Goal: Navigation & Orientation: Find specific page/section

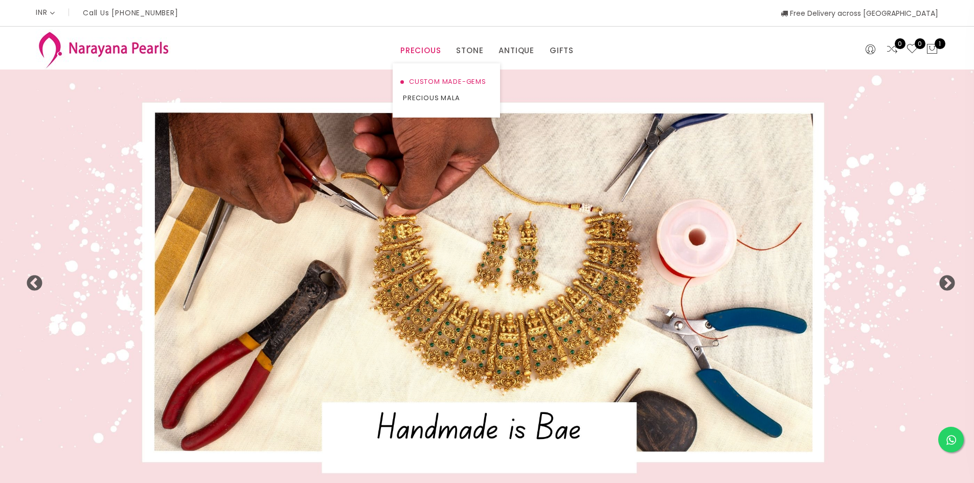
click at [436, 79] on link "CUSTOM MADE-GEMS" at bounding box center [446, 82] width 87 height 16
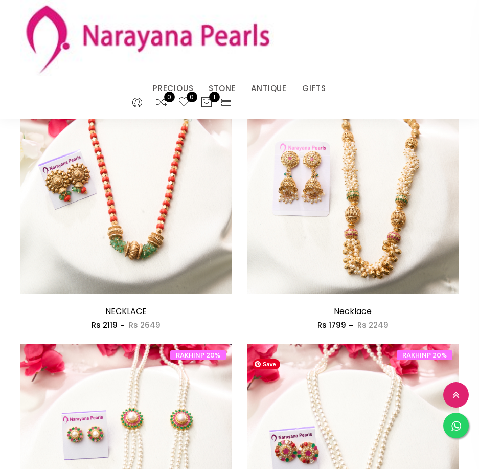
scroll to position [1073, 0]
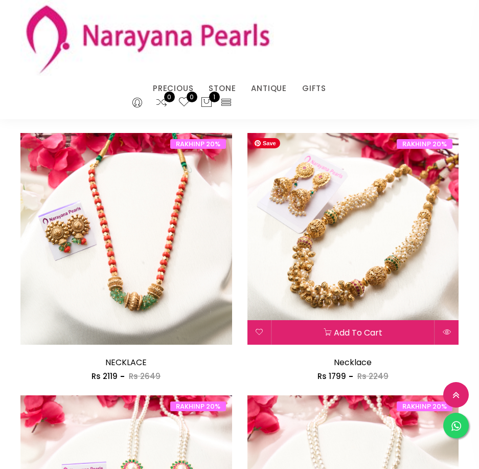
click at [354, 294] on img at bounding box center [353, 239] width 212 height 212
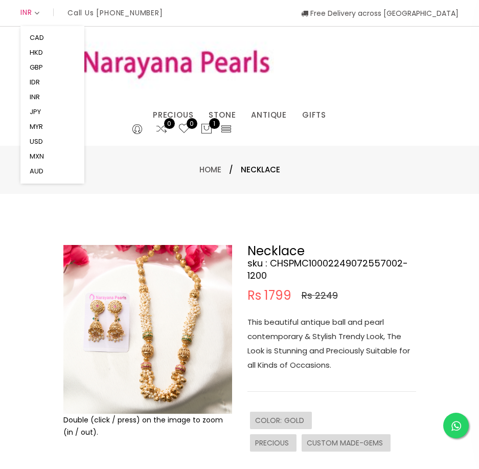
click at [40, 10] on icon at bounding box center [37, 13] width 6 height 8
click at [42, 141] on button "USD" at bounding box center [36, 141] width 19 height 15
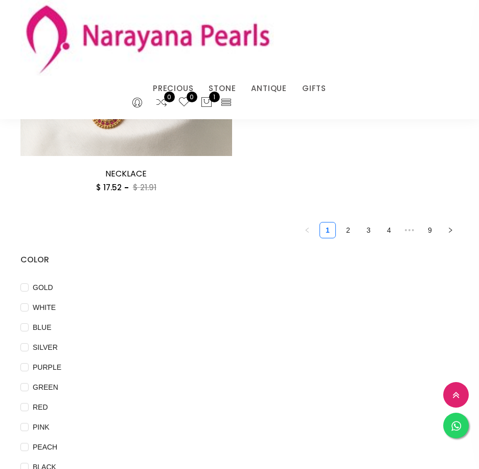
scroll to position [2839, 0]
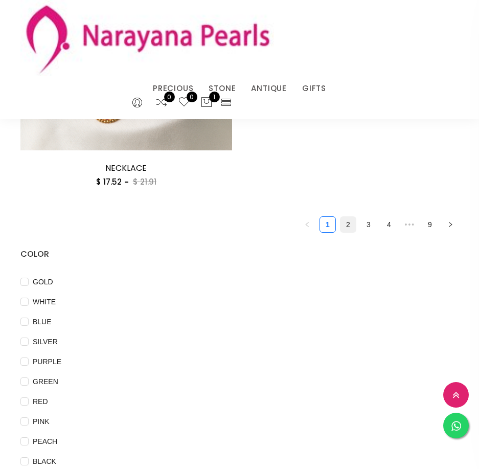
click at [348, 227] on link "2" at bounding box center [347, 224] width 15 height 15
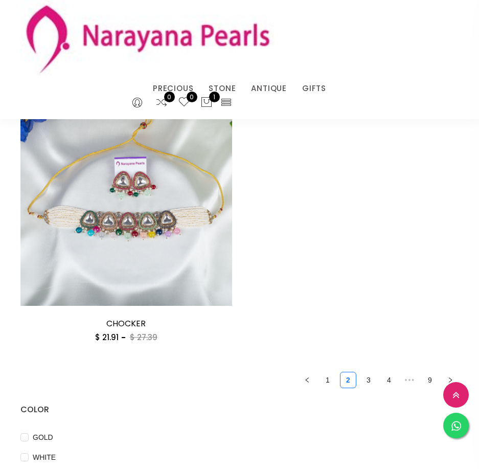
scroll to position [2709, 0]
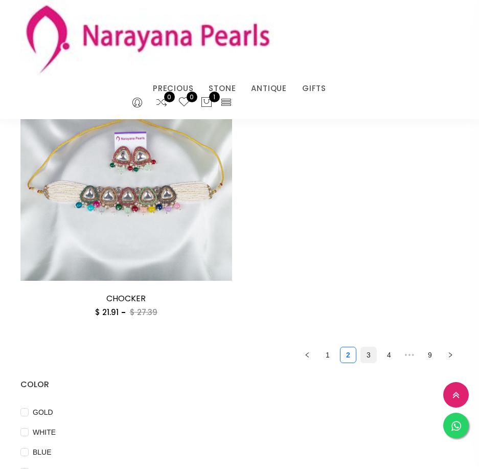
click at [370, 357] on link "3" at bounding box center [368, 354] width 15 height 15
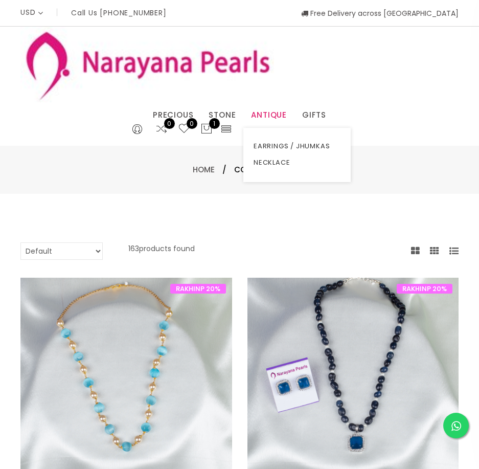
click at [274, 111] on link "ANTIQUE" at bounding box center [269, 114] width 36 height 15
click at [274, 114] on link "ANTIQUE" at bounding box center [269, 114] width 36 height 15
click at [283, 164] on link "NECKLACE" at bounding box center [297, 162] width 87 height 16
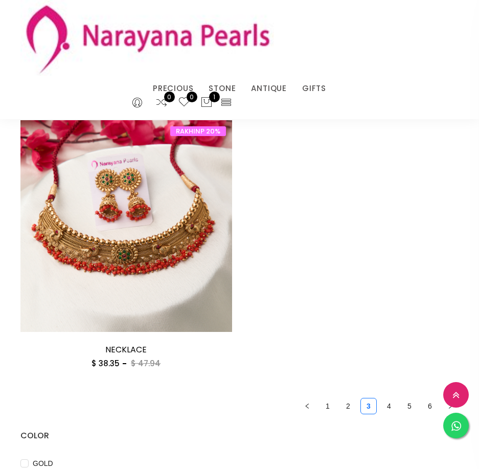
scroll to position [2760, 0]
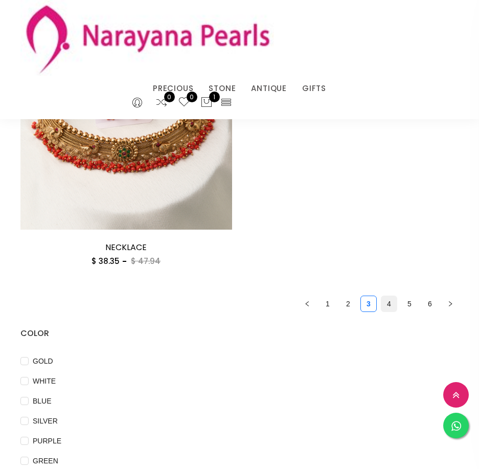
click at [389, 303] on link "4" at bounding box center [388, 303] width 15 height 15
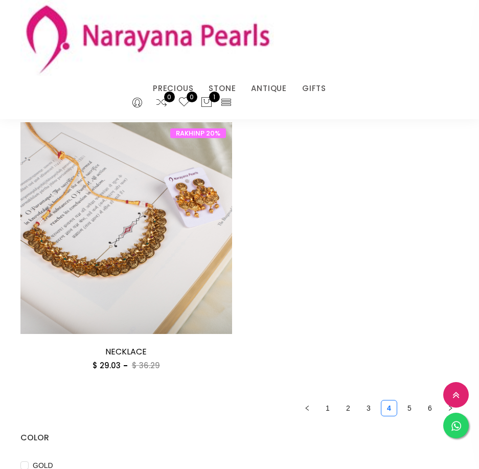
scroll to position [2709, 0]
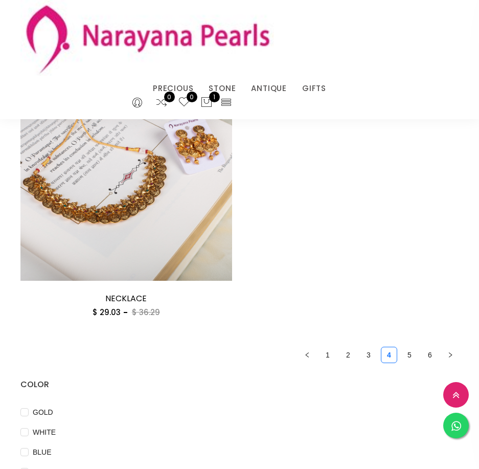
click at [330, 357] on link "1" at bounding box center [327, 354] width 15 height 15
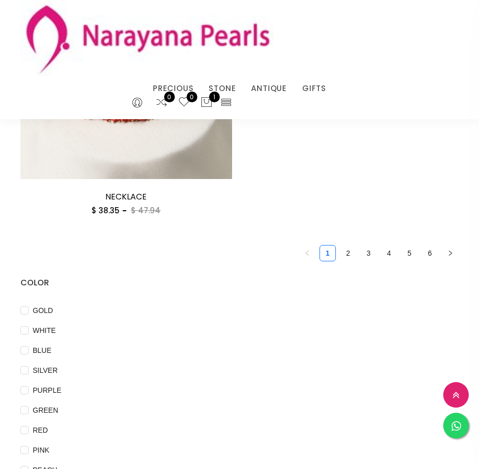
scroll to position [2811, 0]
click at [429, 255] on link "6" at bounding box center [429, 252] width 15 height 15
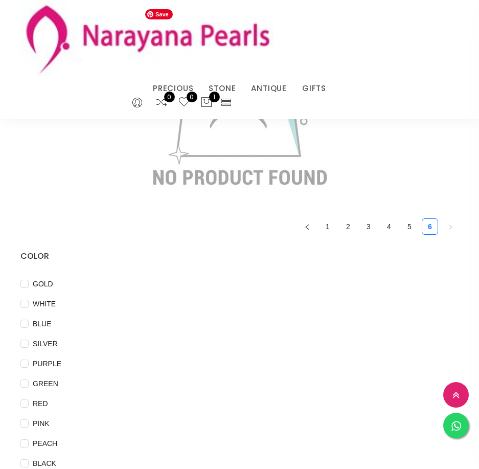
scroll to position [204, 0]
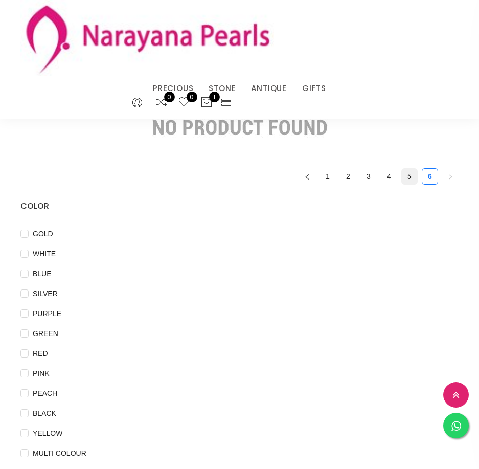
click at [407, 176] on link "5" at bounding box center [409, 176] width 15 height 15
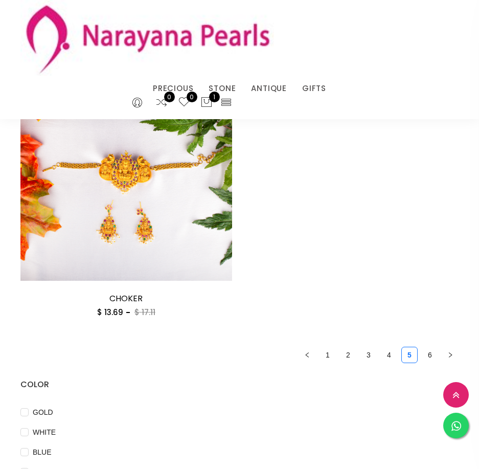
scroll to position [2454, 0]
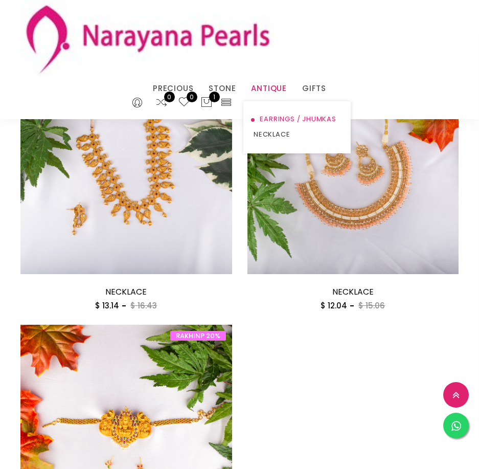
click at [275, 121] on link "EARRINGS / JHUMKAS" at bounding box center [297, 118] width 87 height 15
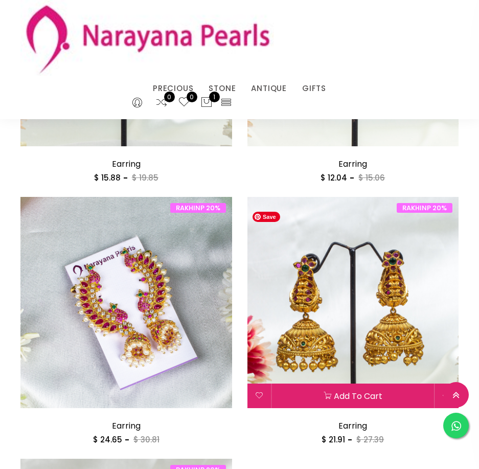
scroll to position [2175, 0]
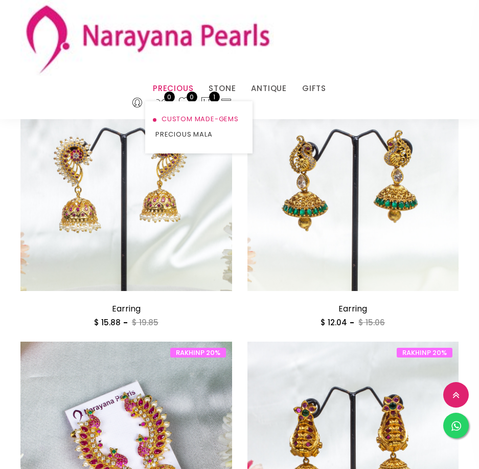
click at [193, 119] on link "CUSTOM MADE-GEMS" at bounding box center [198, 118] width 87 height 15
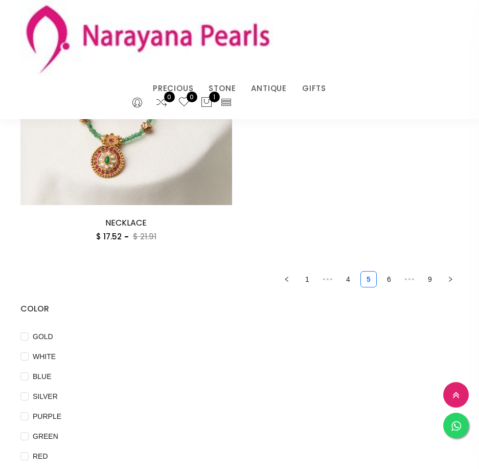
scroll to position [2683, 0]
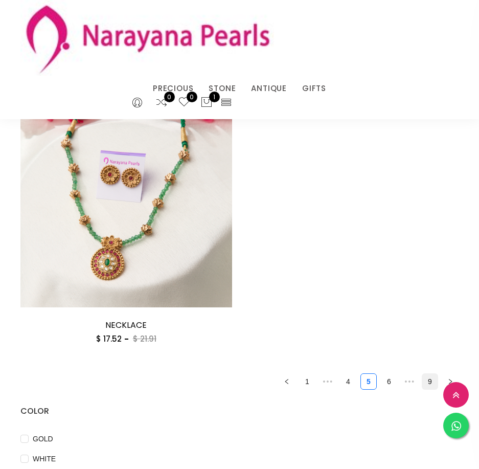
click at [428, 380] on link "9" at bounding box center [429, 381] width 15 height 15
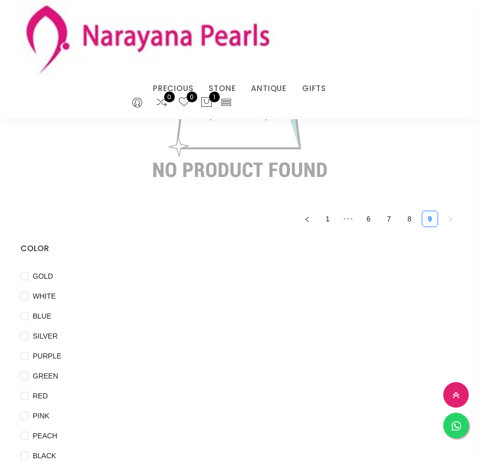
scroll to position [256, 0]
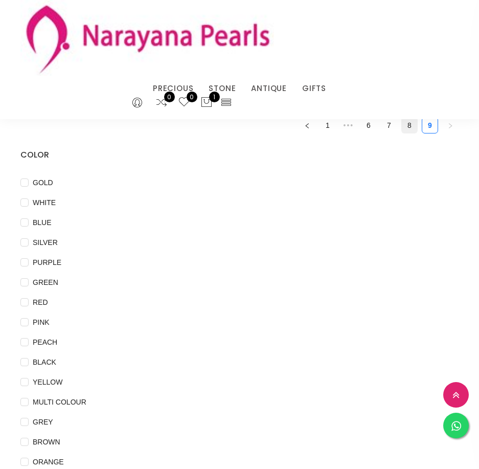
click at [408, 123] on link "8" at bounding box center [409, 125] width 15 height 15
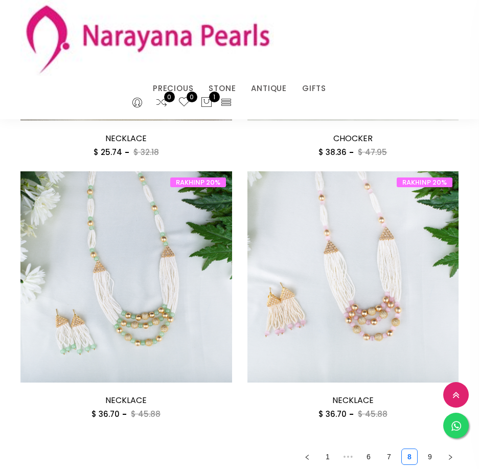
scroll to position [1891, 0]
